Goal: Information Seeking & Learning: Learn about a topic

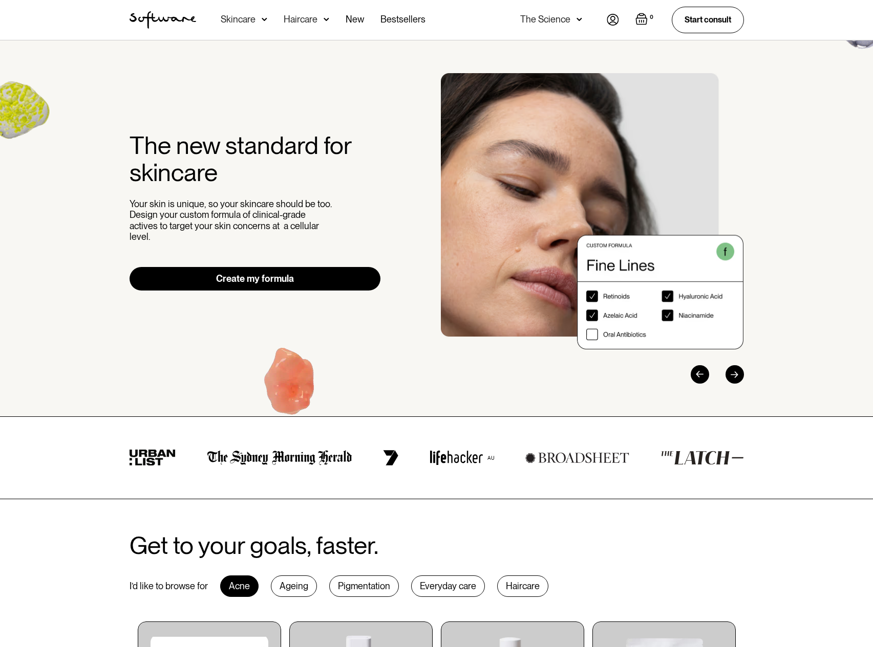
click at [262, 20] on img at bounding box center [265, 19] width 6 height 10
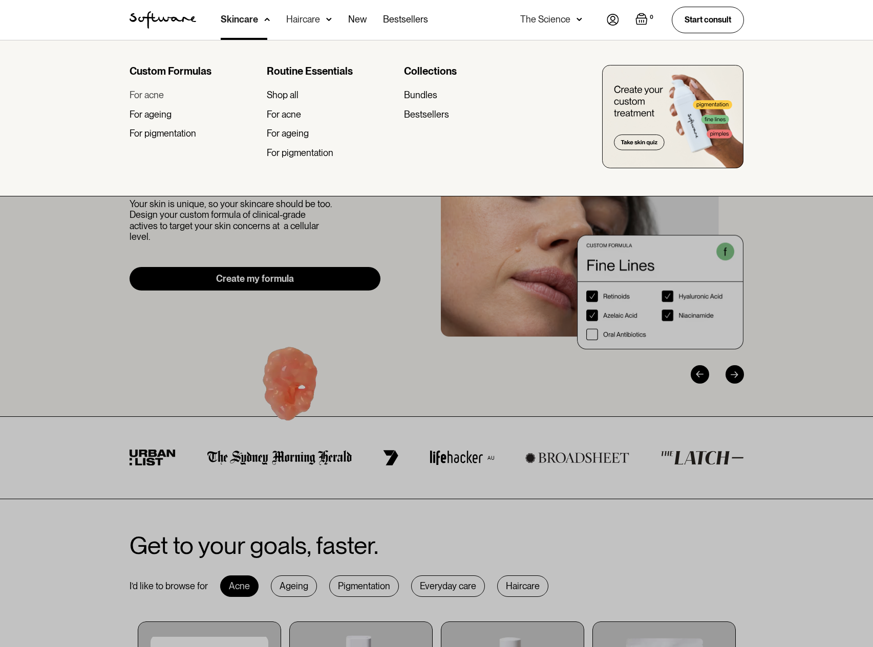
click at [154, 95] on div "For acne" at bounding box center [146, 95] width 34 height 11
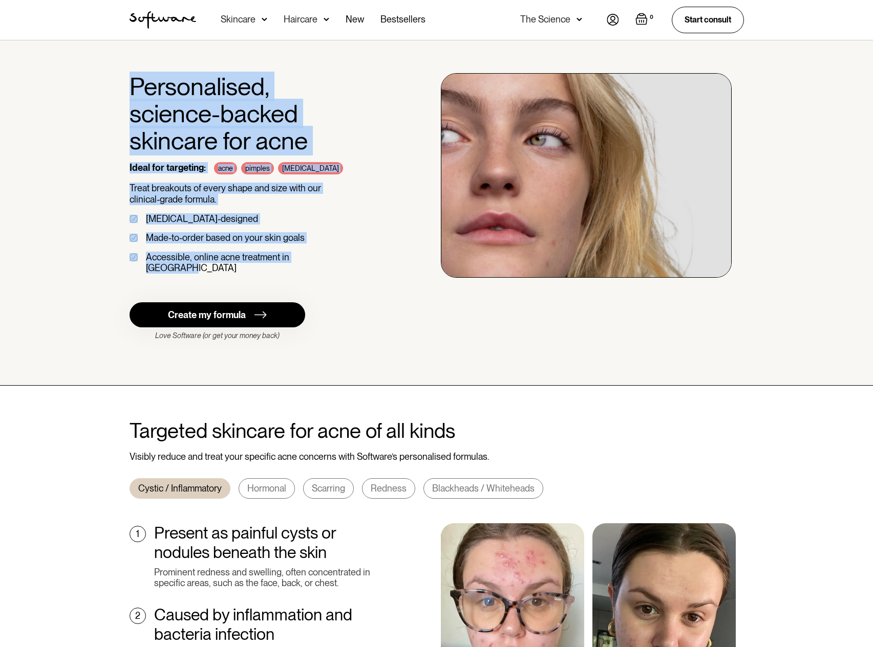
drag, startPoint x: 338, startPoint y: 254, endPoint x: 134, endPoint y: 91, distance: 261.5
click at [134, 91] on div "Personalised, science-backed skincare for acne Ideal for targeting: acne pimple…" at bounding box center [254, 177] width 251 height 209
copy div "Personalised, science-backed skincare for acne Ideal for targeting: acne pimple…"
click at [332, 266] on div "Personalised, science-backed skincare for acne Ideal for targeting: acne pimple…" at bounding box center [254, 177] width 251 height 209
drag, startPoint x: 351, startPoint y: 254, endPoint x: 124, endPoint y: 87, distance: 281.1
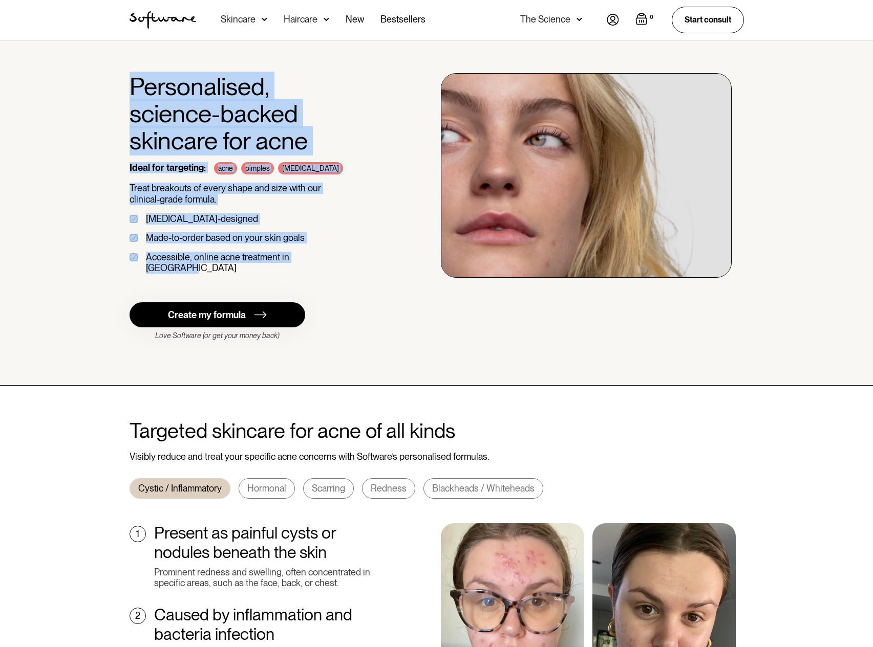
click at [123, 87] on div "Personalised, science-backed skincare for acne Ideal for targeting: acne pimple…" at bounding box center [436, 212] width 639 height 279
copy div "Personalised, science-backed skincare for acne Ideal for targeting: acne pimple…"
click at [401, 265] on div "Personalised, science-backed skincare for acne Ideal for targeting: acne pimple…" at bounding box center [436, 212] width 639 height 279
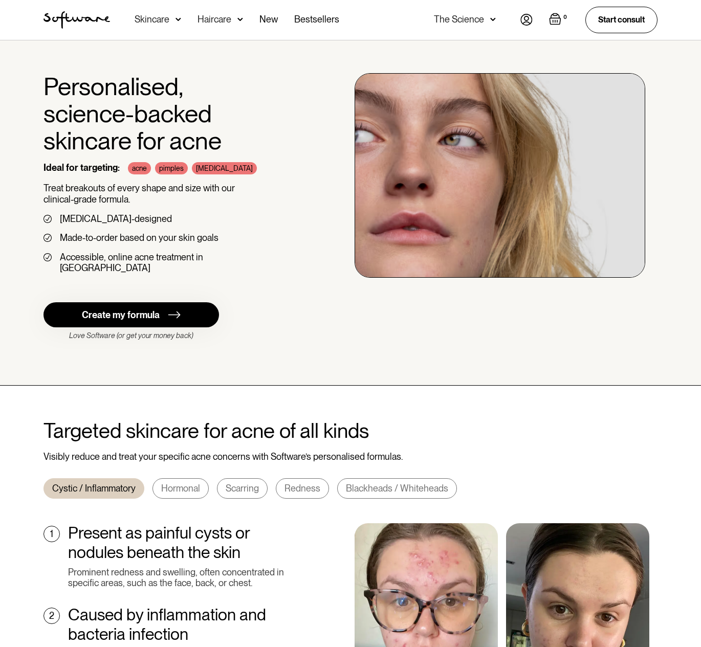
click at [327, 341] on div "Personalised, science-backed skincare for acne Ideal for targeting: acne pimple…" at bounding box center [350, 212] width 701 height 345
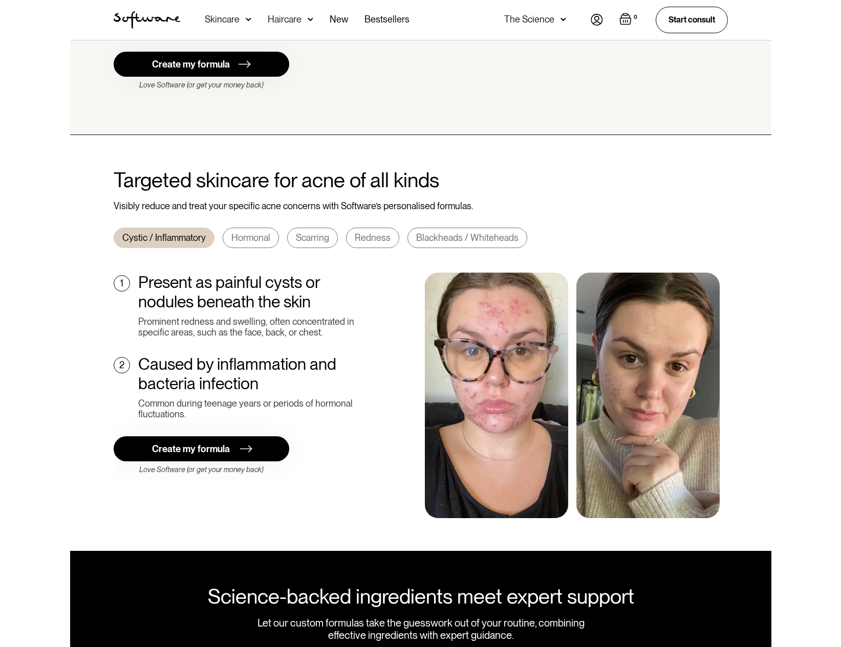
scroll to position [251, 0]
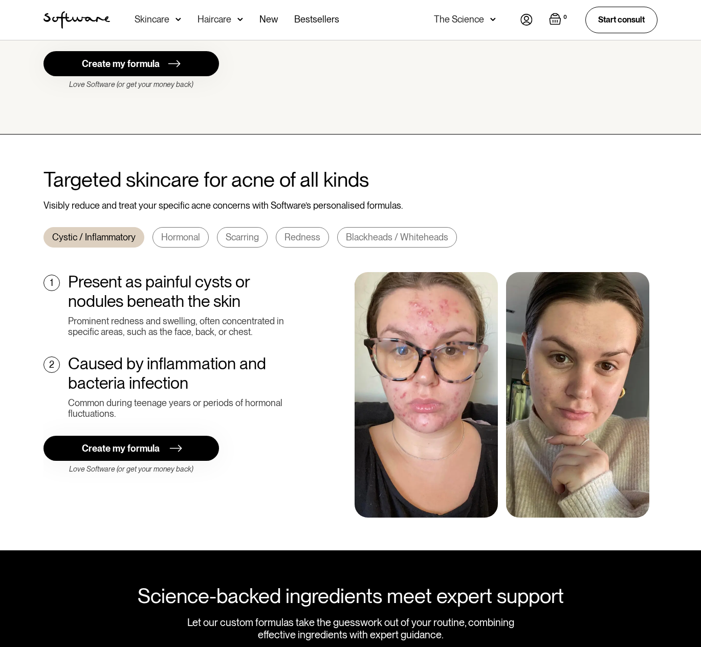
click at [182, 232] on div "Hormonal" at bounding box center [180, 237] width 39 height 11
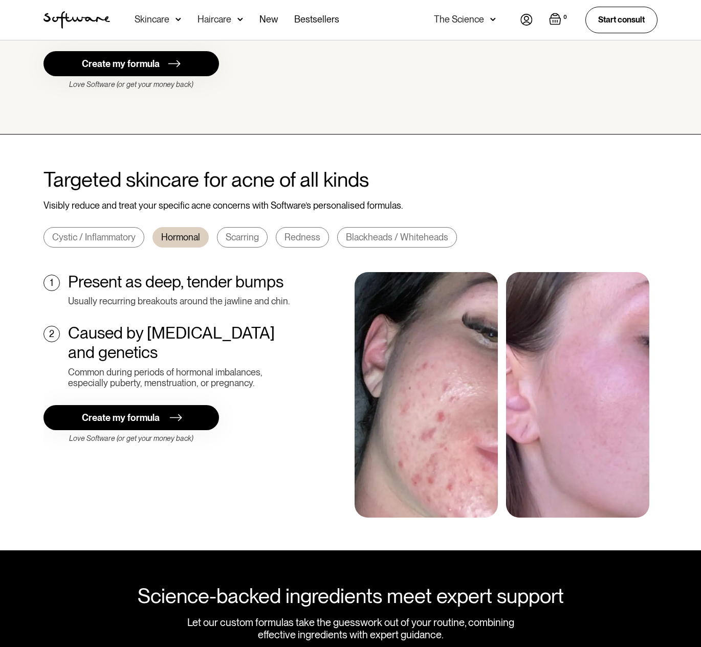
click at [240, 232] on div "Scarring" at bounding box center [242, 237] width 33 height 11
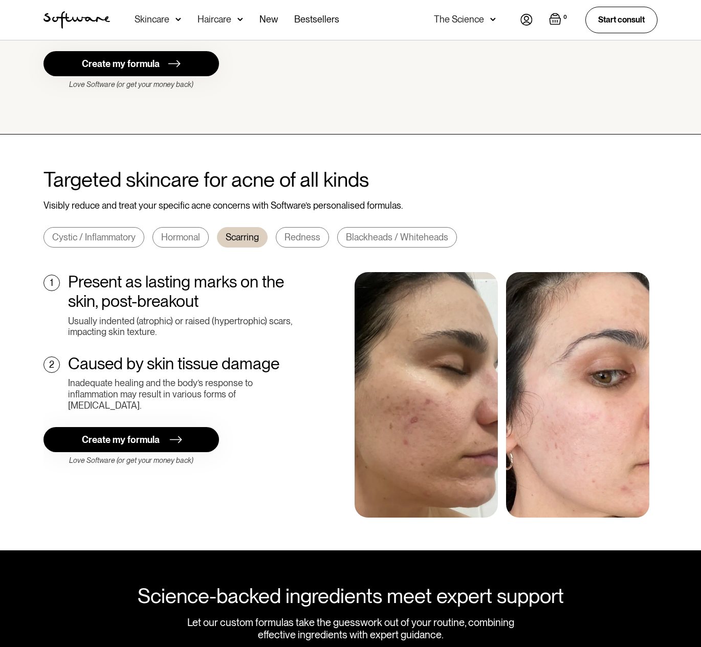
click at [309, 232] on div "Redness" at bounding box center [303, 237] width 36 height 11
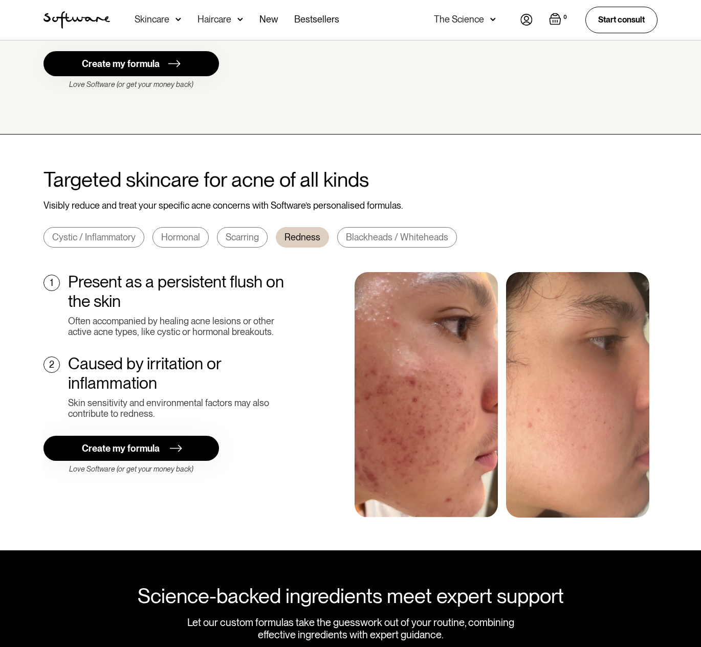
click at [402, 232] on div "Blackheads / Whiteheads" at bounding box center [397, 237] width 102 height 11
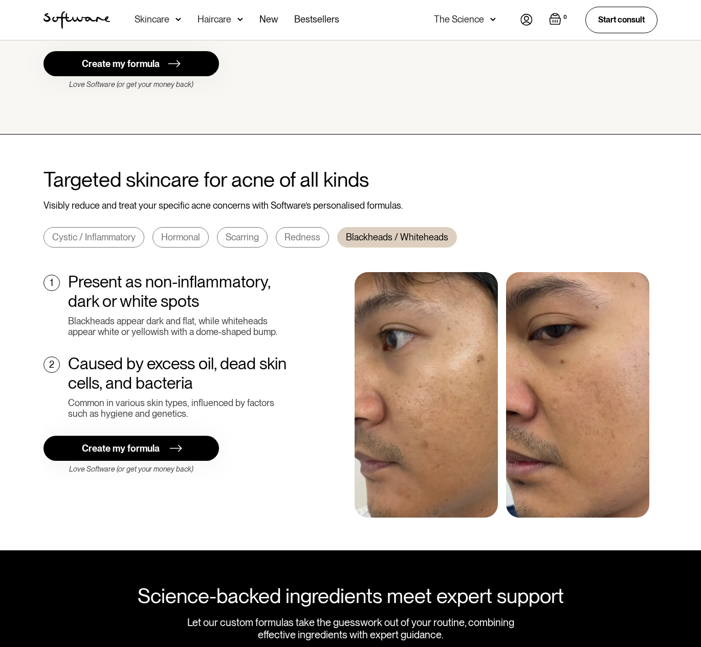
click at [310, 232] on div "Redness" at bounding box center [303, 237] width 36 height 11
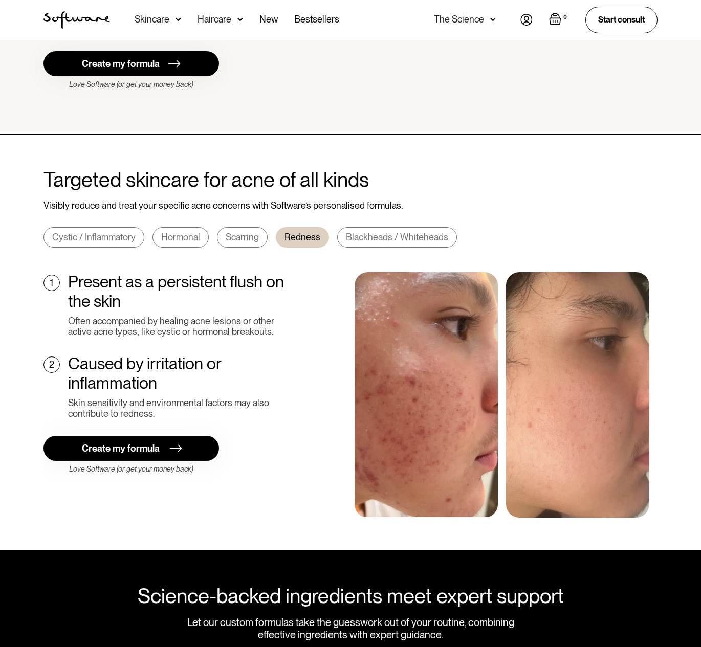
click at [240, 232] on div "Scarring" at bounding box center [242, 237] width 33 height 11
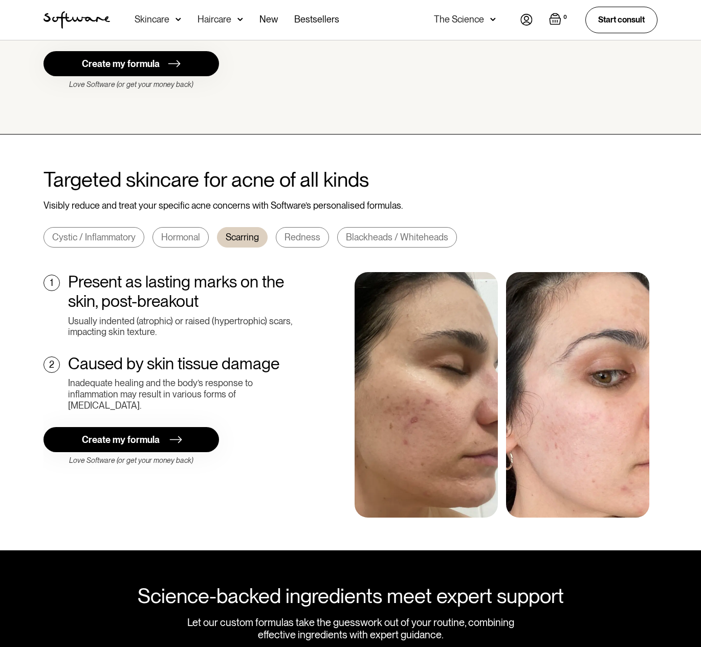
click at [177, 232] on div "Hormonal" at bounding box center [180, 237] width 39 height 11
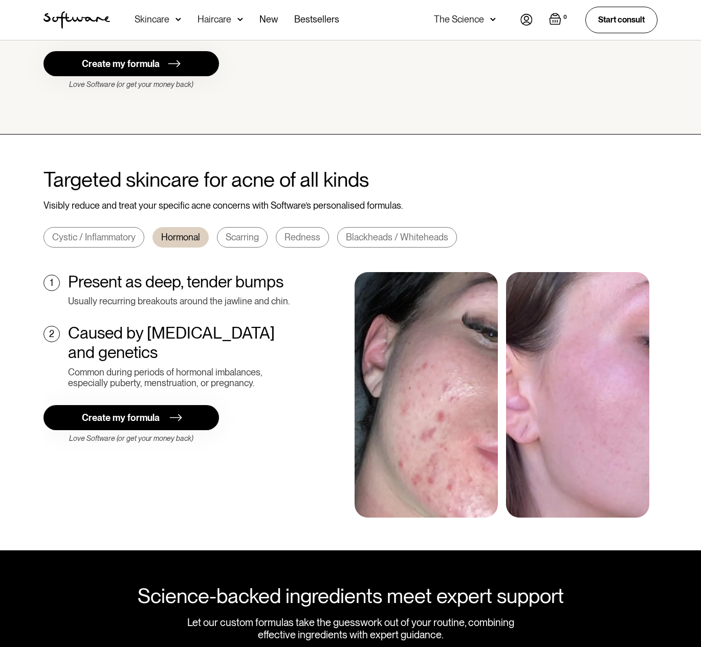
click at [113, 232] on div "Cystic / Inflammatory" at bounding box center [93, 237] width 83 height 11
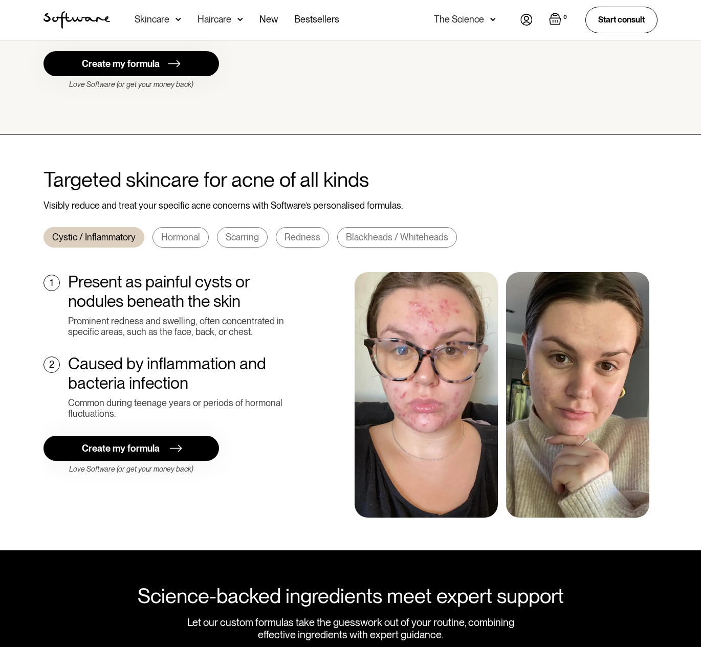
click at [180, 232] on div "Hormonal" at bounding box center [180, 237] width 39 height 11
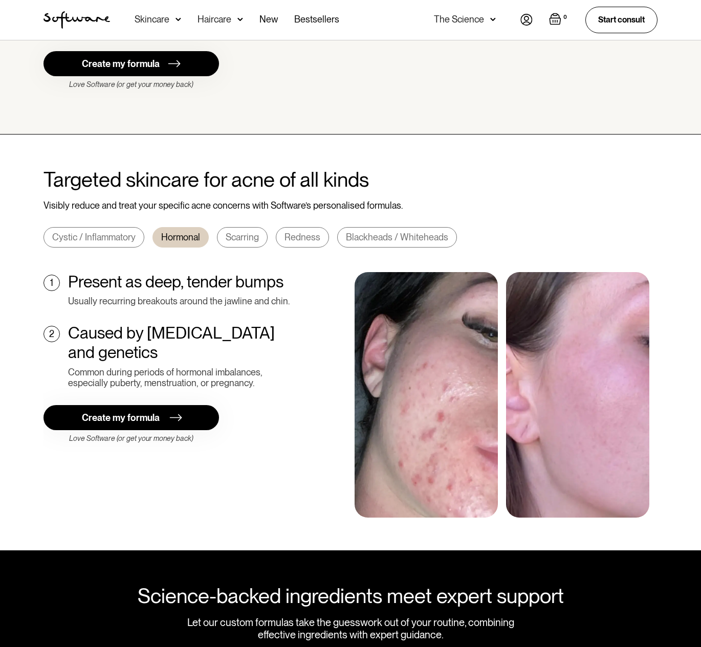
drag, startPoint x: 248, startPoint y: 225, endPoint x: 296, endPoint y: 217, distance: 48.7
click at [249, 232] on div "Scarring" at bounding box center [242, 237] width 33 height 11
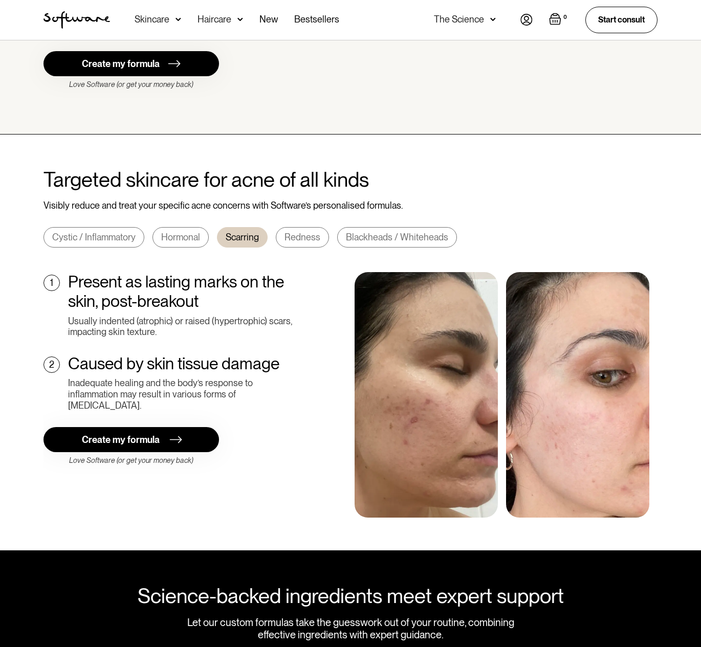
drag, startPoint x: 306, startPoint y: 224, endPoint x: 331, endPoint y: 224, distance: 25.1
click at [306, 232] on div "Redness" at bounding box center [303, 237] width 36 height 11
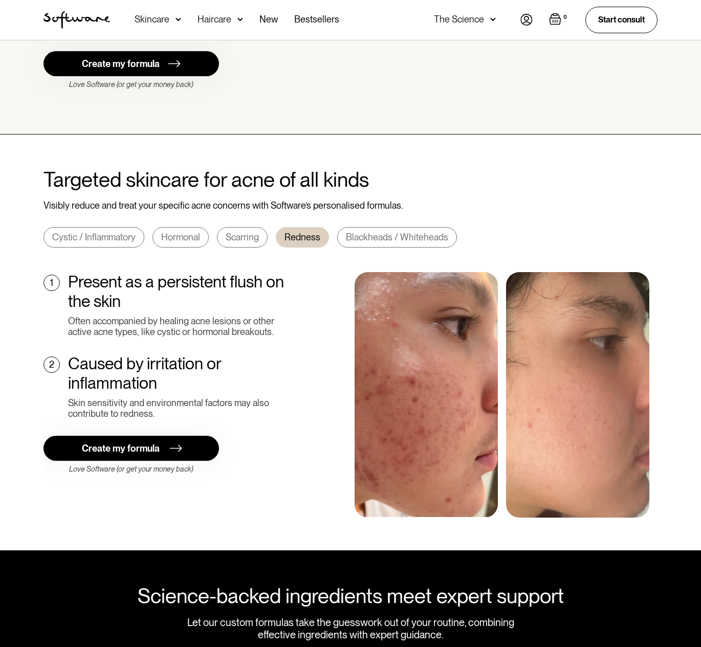
click at [373, 232] on div "Blackheads / Whiteheads" at bounding box center [397, 237] width 102 height 11
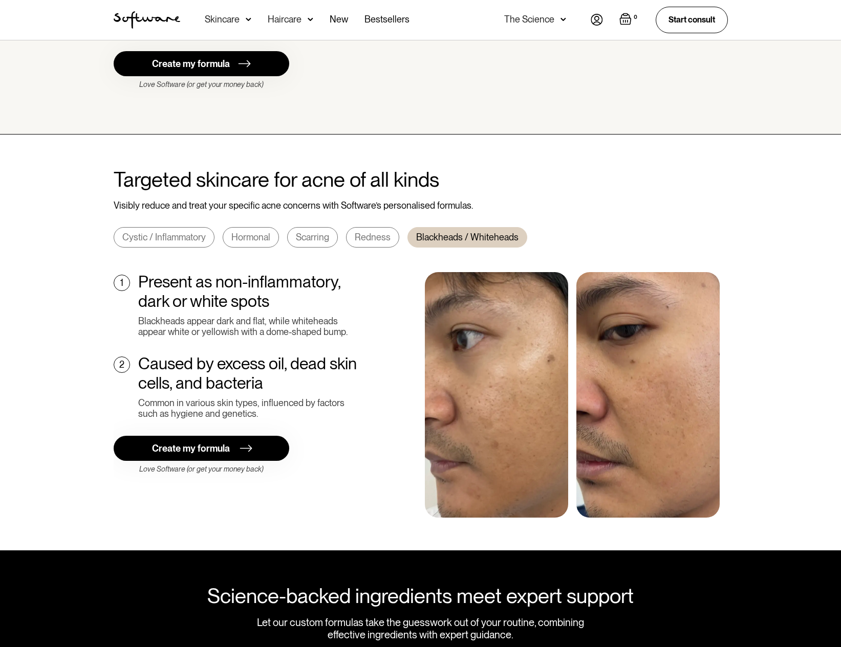
click at [365, 232] on div "Redness" at bounding box center [373, 237] width 36 height 11
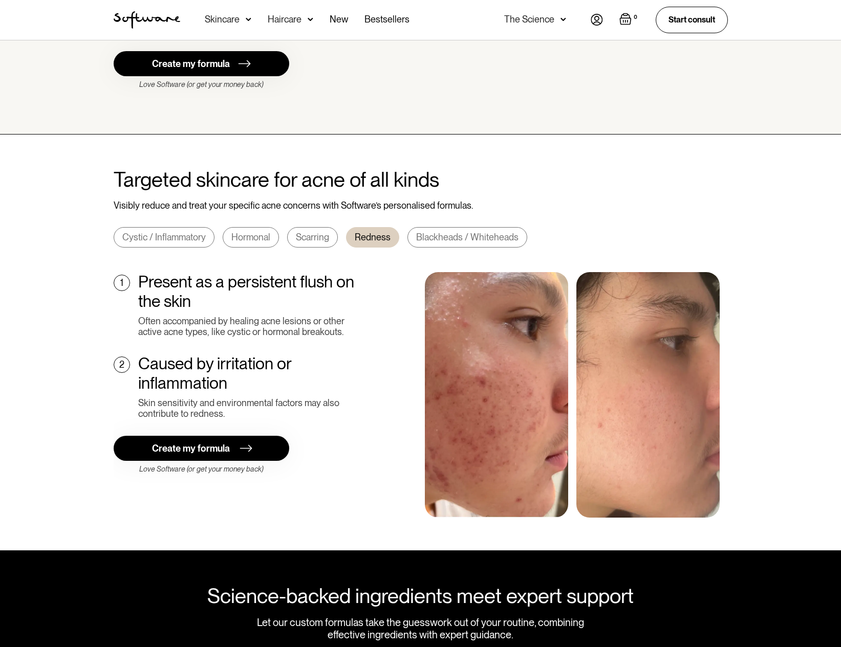
click at [311, 232] on div "Scarring" at bounding box center [312, 237] width 33 height 11
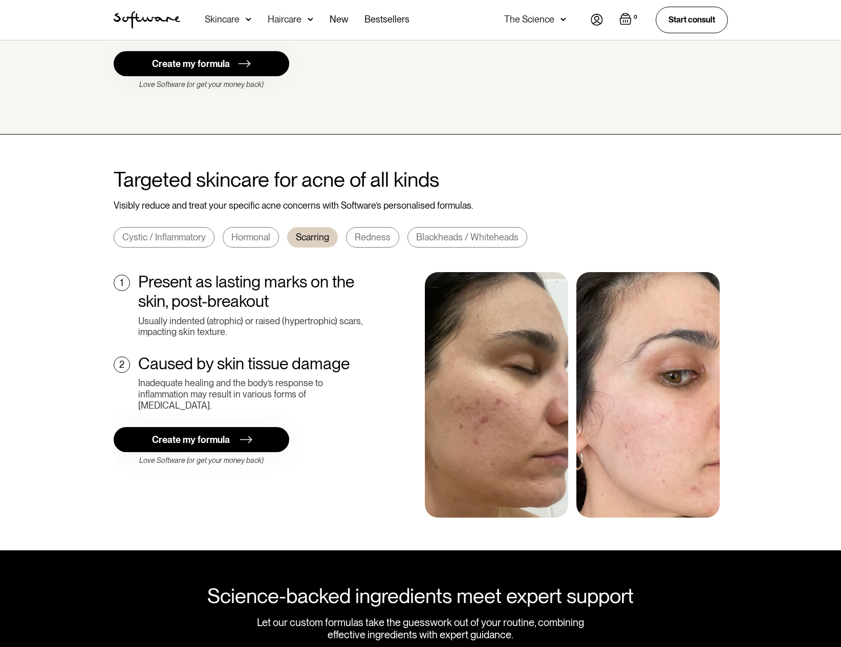
click at [254, 232] on div "Hormonal" at bounding box center [250, 237] width 39 height 11
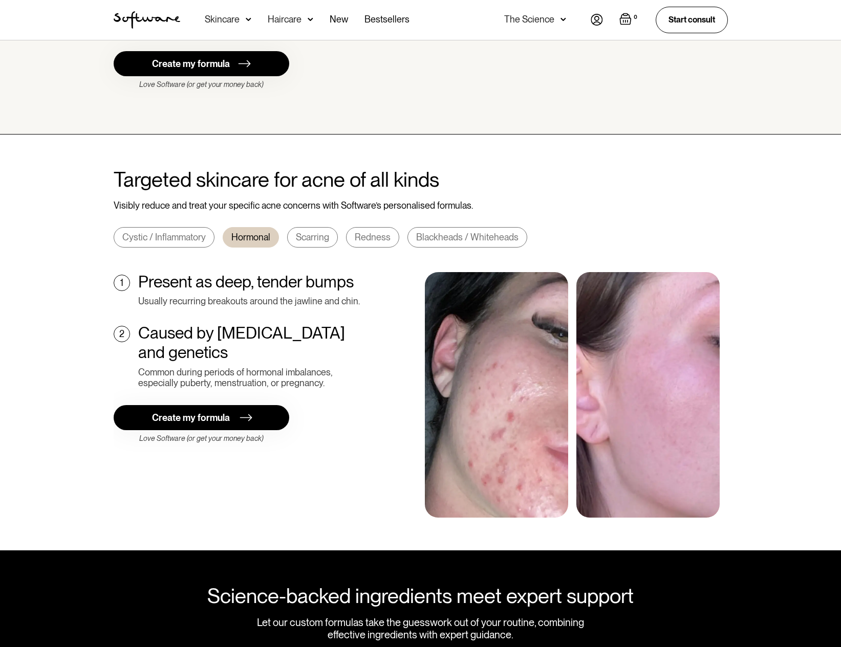
click at [182, 232] on div "Cystic / Inflammatory" at bounding box center [163, 237] width 83 height 11
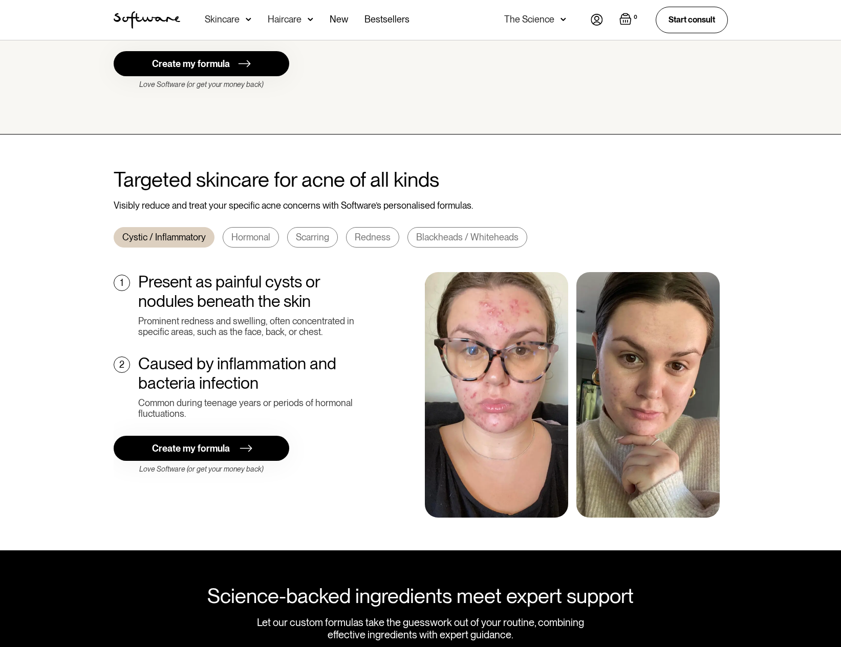
click at [264, 232] on div "Hormonal" at bounding box center [250, 237] width 39 height 11
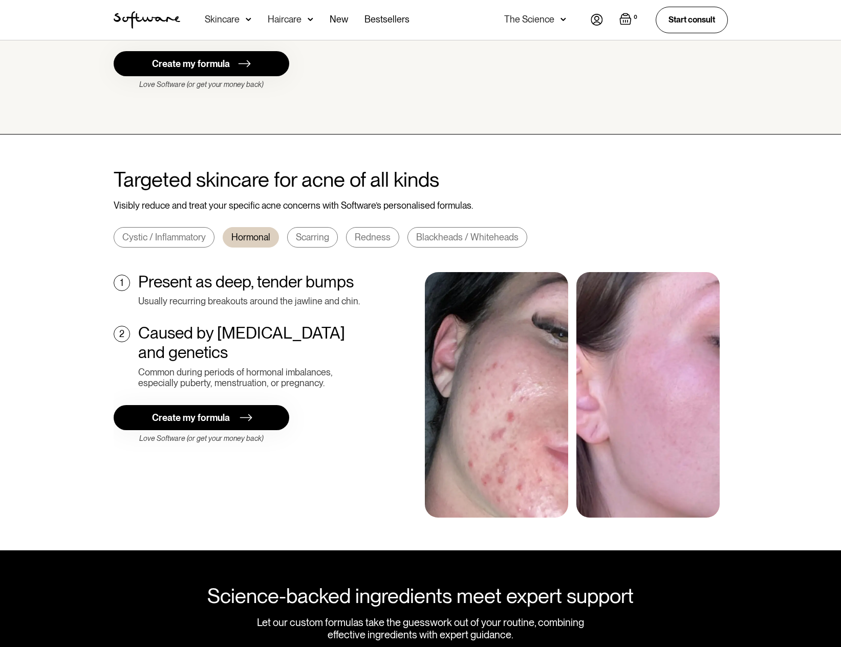
click at [314, 232] on div "Scarring" at bounding box center [312, 237] width 33 height 11
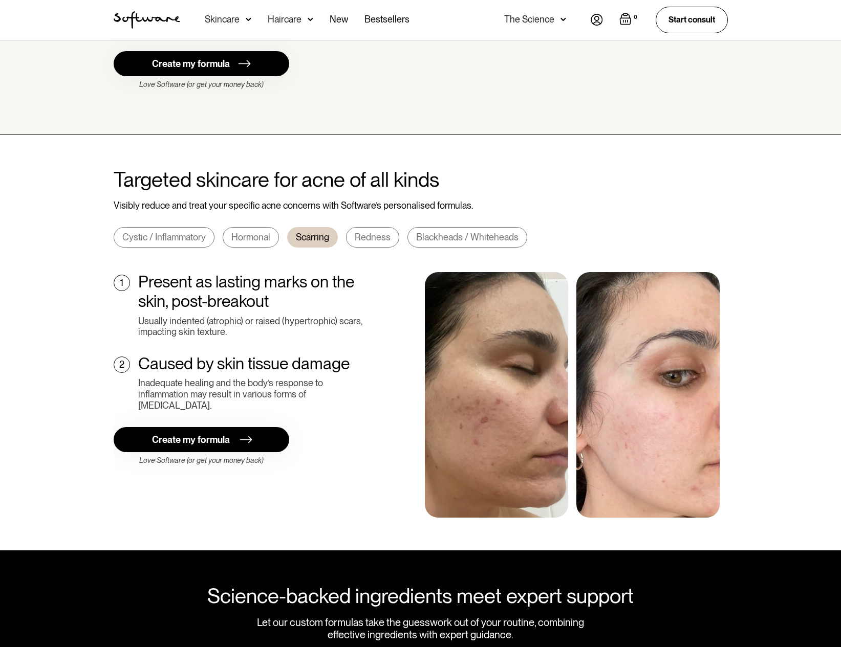
click at [375, 232] on div "Redness" at bounding box center [373, 237] width 36 height 11
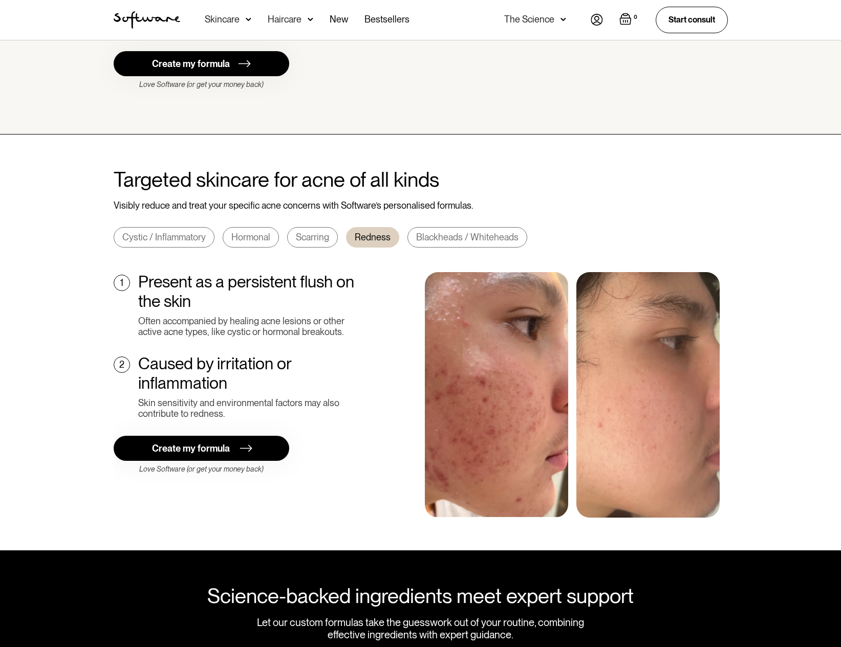
click at [502, 232] on div "Blackheads / Whiteheads" at bounding box center [467, 237] width 102 height 11
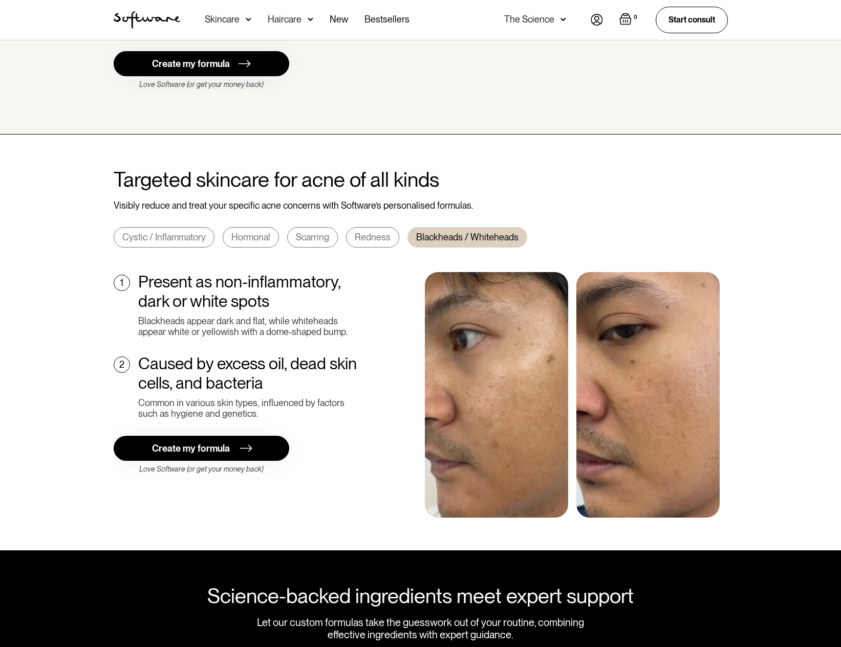
click at [377, 232] on div "Redness" at bounding box center [373, 237] width 36 height 11
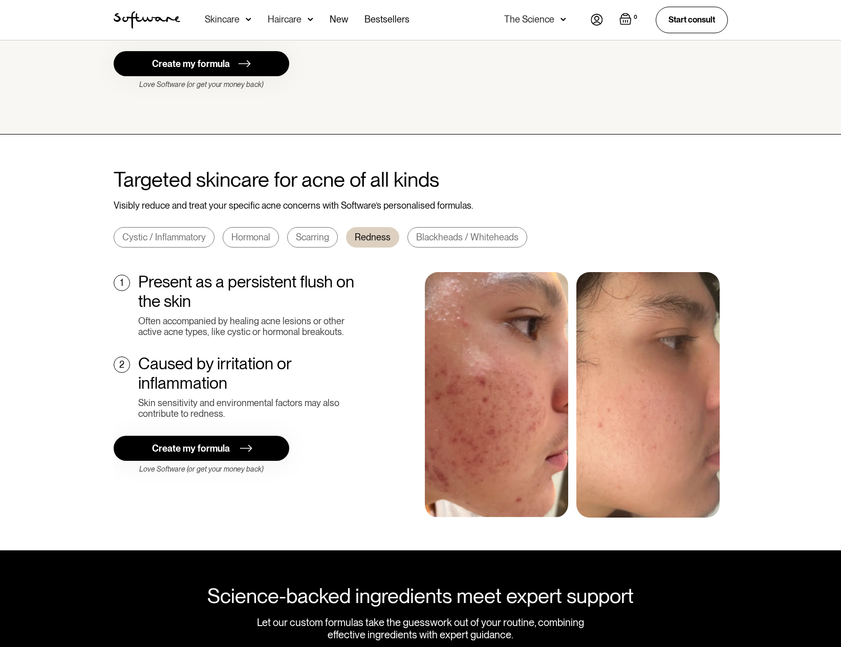
click at [315, 232] on div "Scarring" at bounding box center [312, 237] width 33 height 11
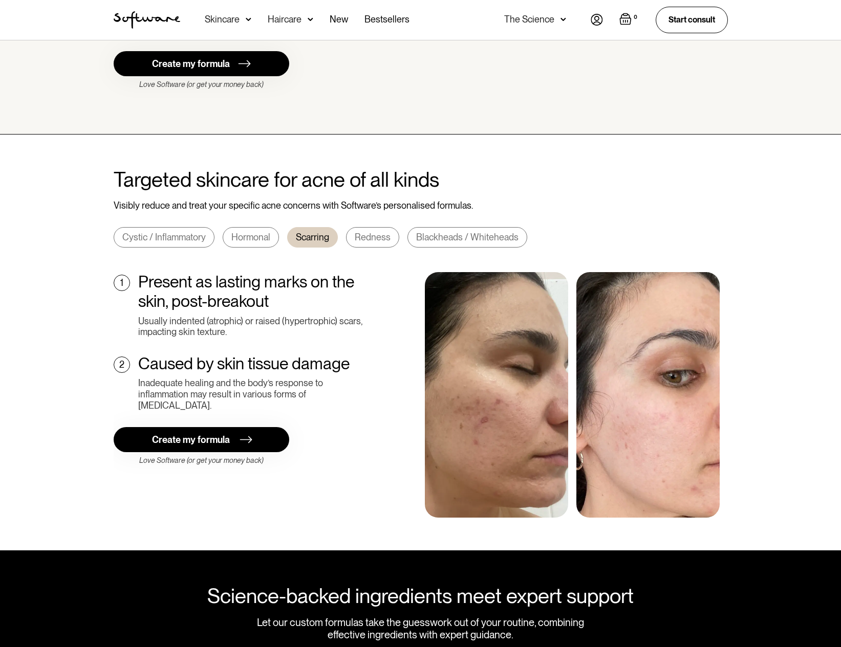
click at [252, 232] on div "Hormonal" at bounding box center [250, 237] width 39 height 11
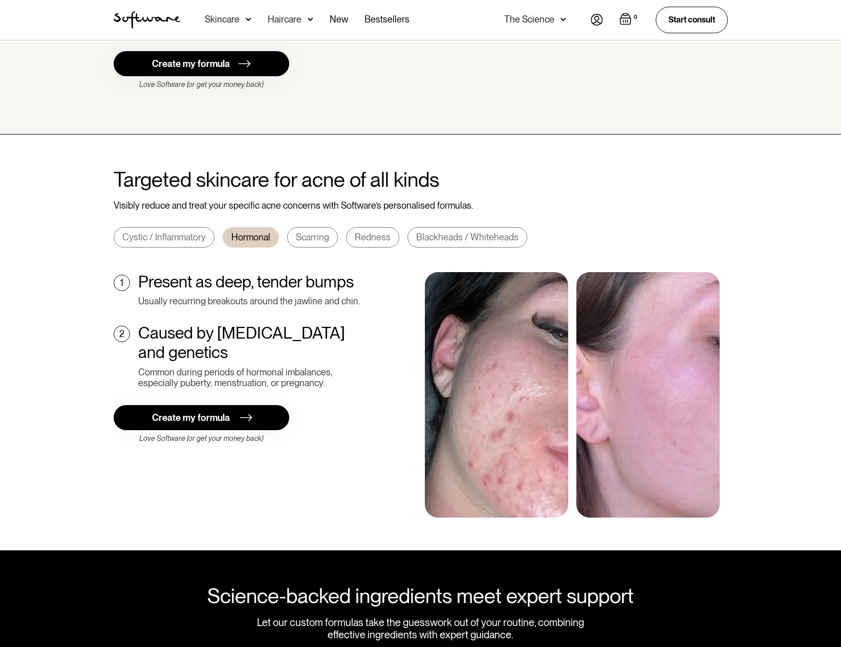
click at [201, 232] on div "Cystic / Inflammatory" at bounding box center [163, 237] width 83 height 11
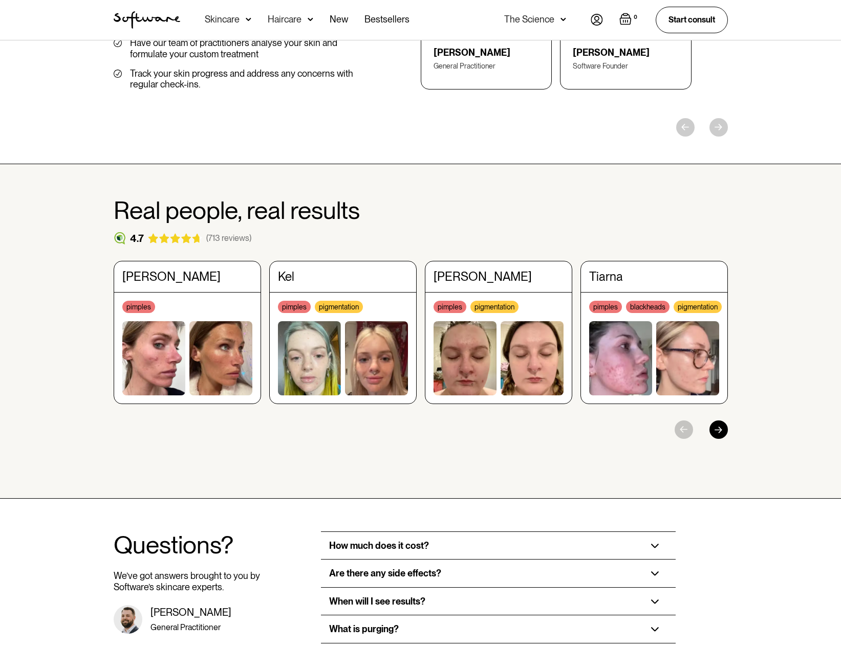
scroll to position [1372, 0]
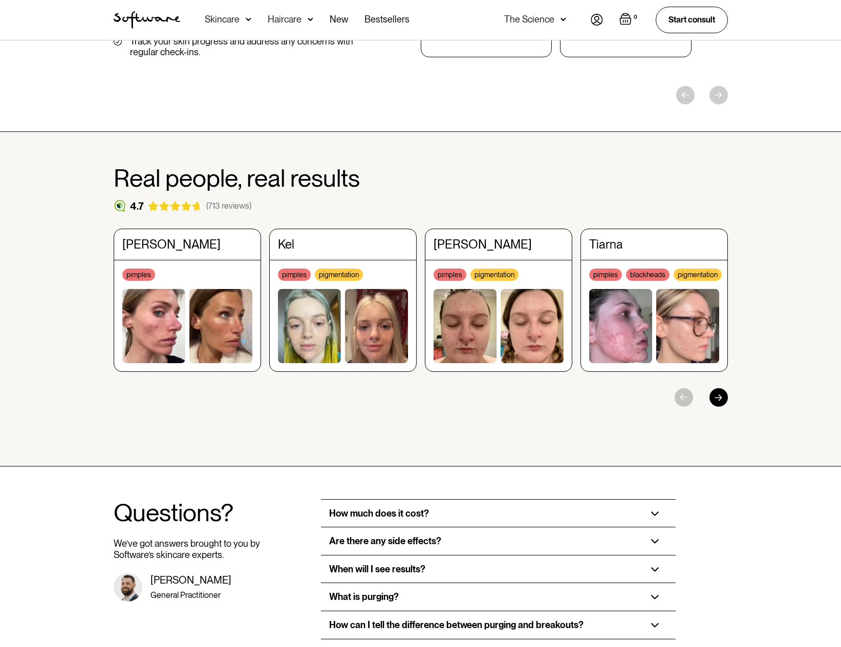
click at [720, 388] on div at bounding box center [718, 397] width 18 height 18
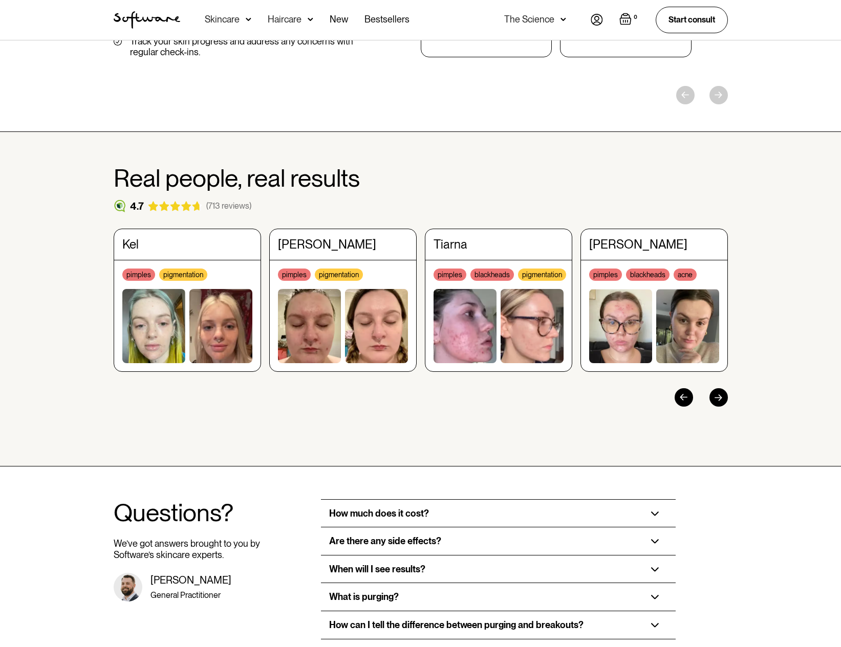
click at [746, 288] on section "Real people, real results 4.7 (713 reviews) Maddie pimples blackheads acne pigm…" at bounding box center [420, 299] width 841 height 335
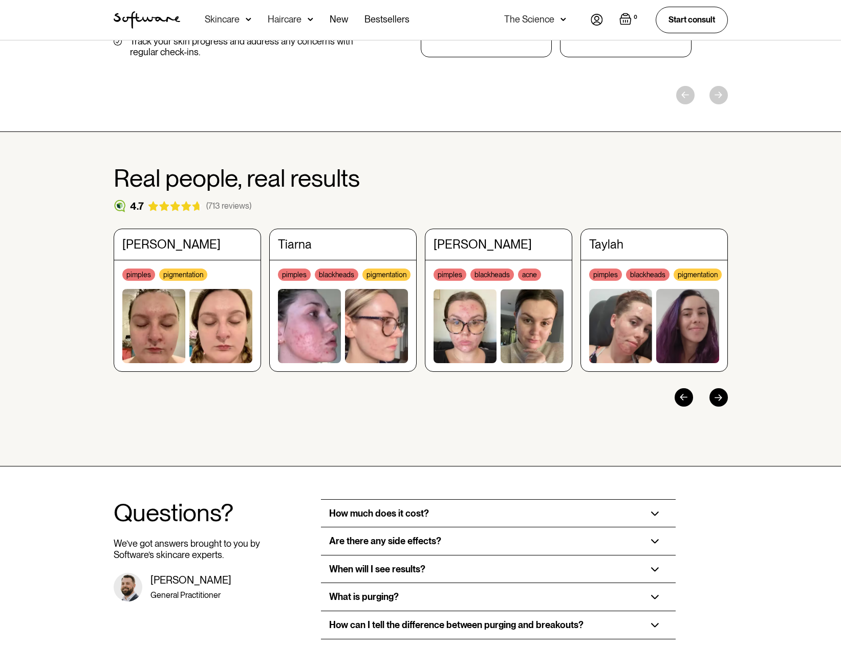
click at [500, 350] on div "Maddie pimples blackheads acne pigmentation fine lines dullness Kel pimples bla…" at bounding box center [421, 331] width 614 height 205
click at [502, 237] on div "[PERSON_NAME]" at bounding box center [498, 244] width 130 height 15
click at [721, 388] on div at bounding box center [718, 397] width 18 height 18
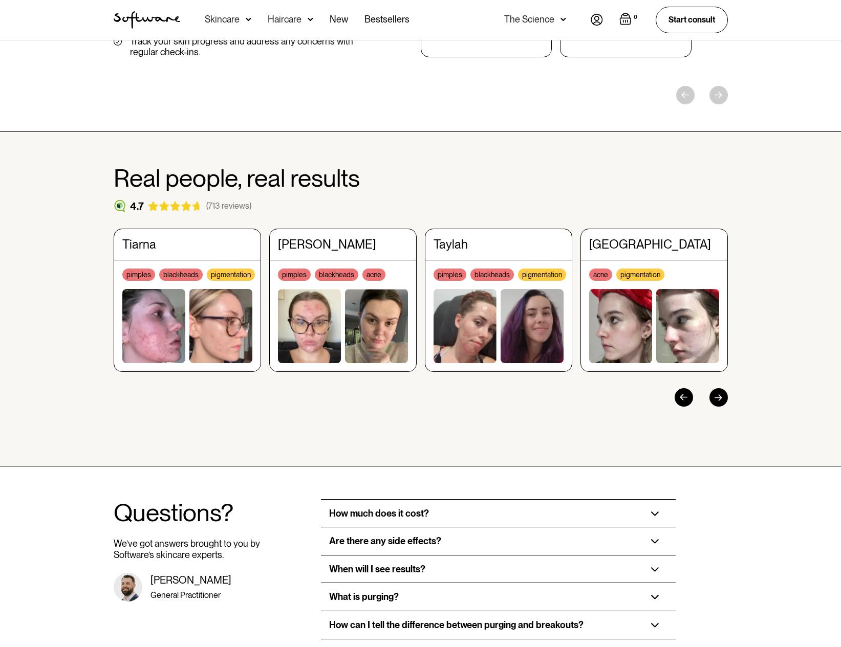
click at [721, 388] on div at bounding box center [718, 397] width 18 height 18
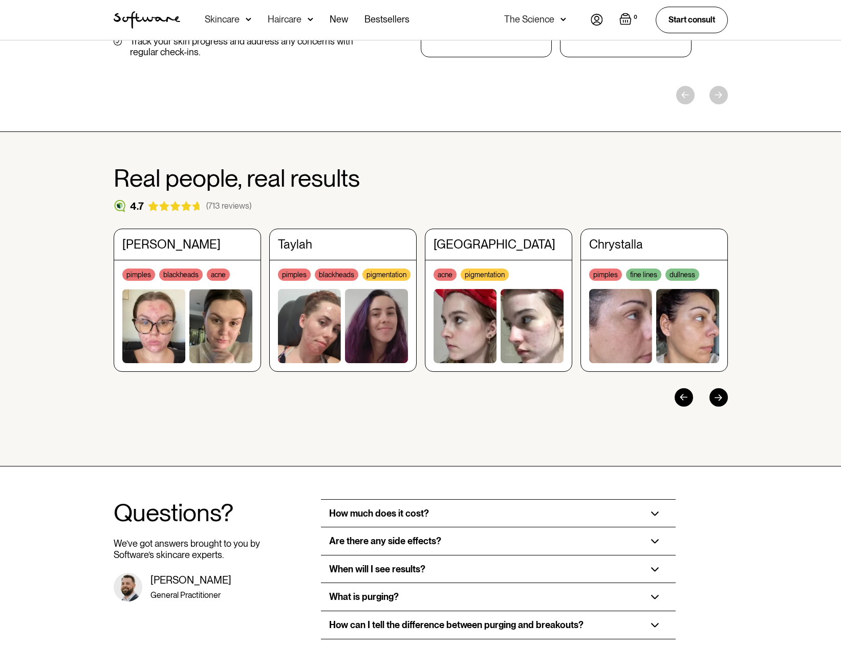
click at [721, 388] on div at bounding box center [718, 397] width 18 height 18
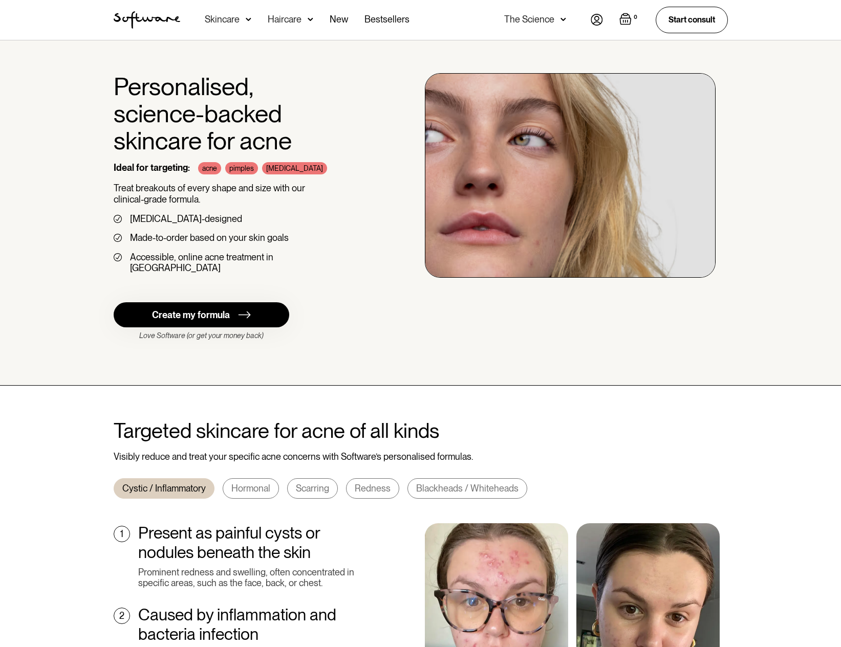
scroll to position [0, 0]
